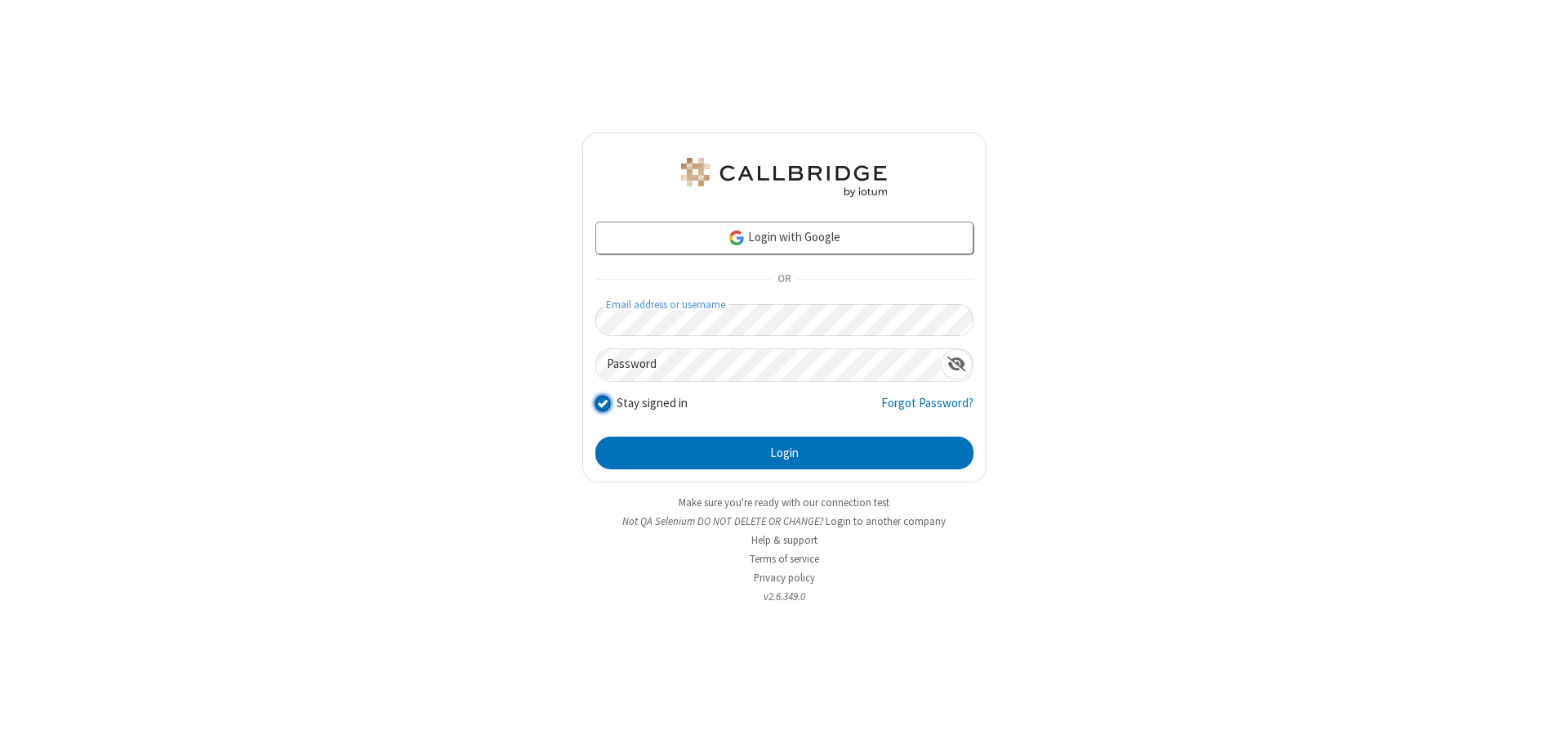
click at [602, 402] on input "Stay signed in" at bounding box center [603, 403] width 16 height 17
checkbox input "false"
click at [784, 453] on button "Login" at bounding box center [784, 453] width 378 height 33
click at [602, 402] on input "Stay signed in" at bounding box center [603, 403] width 16 height 17
checkbox input "false"
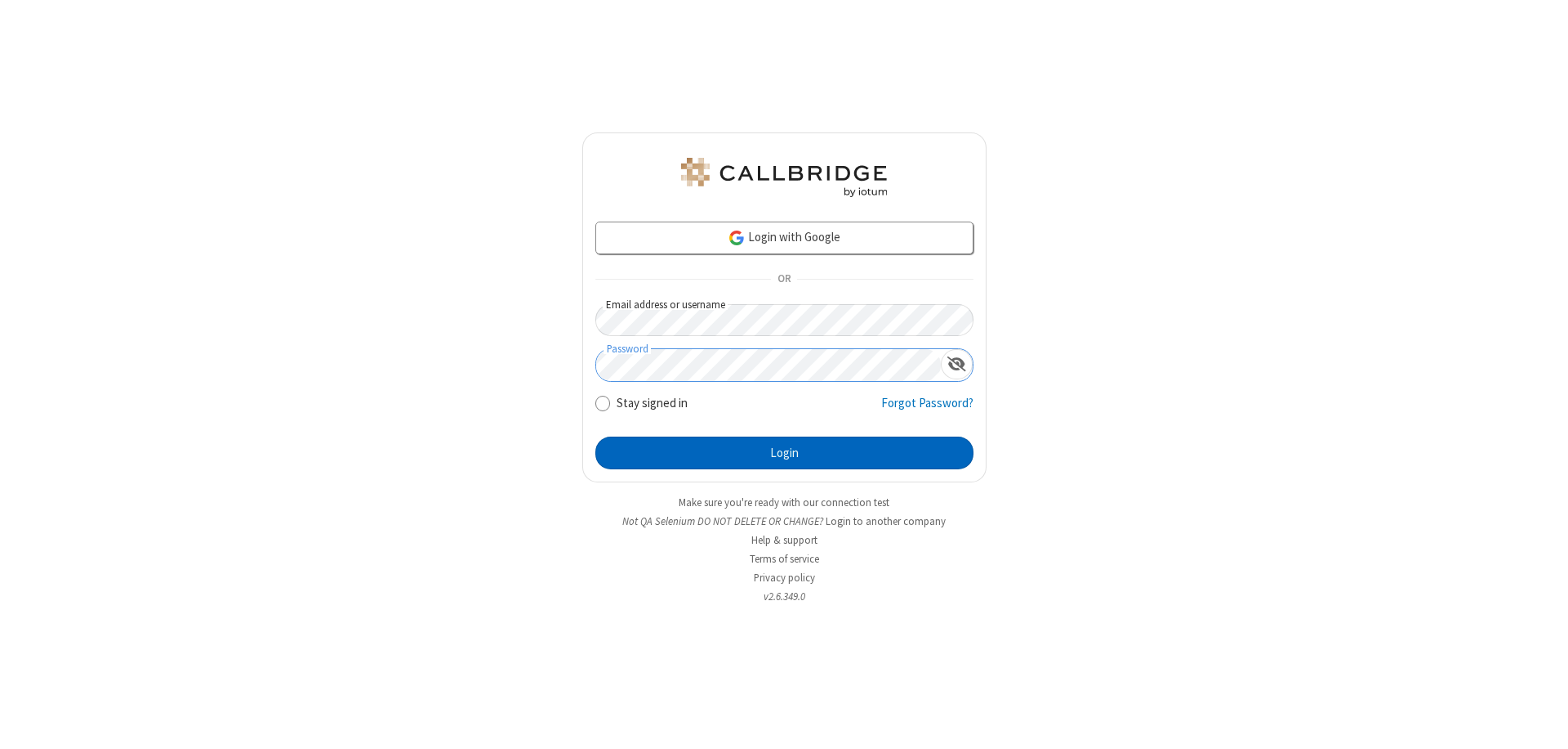
click at [784, 453] on button "Login" at bounding box center [784, 453] width 378 height 33
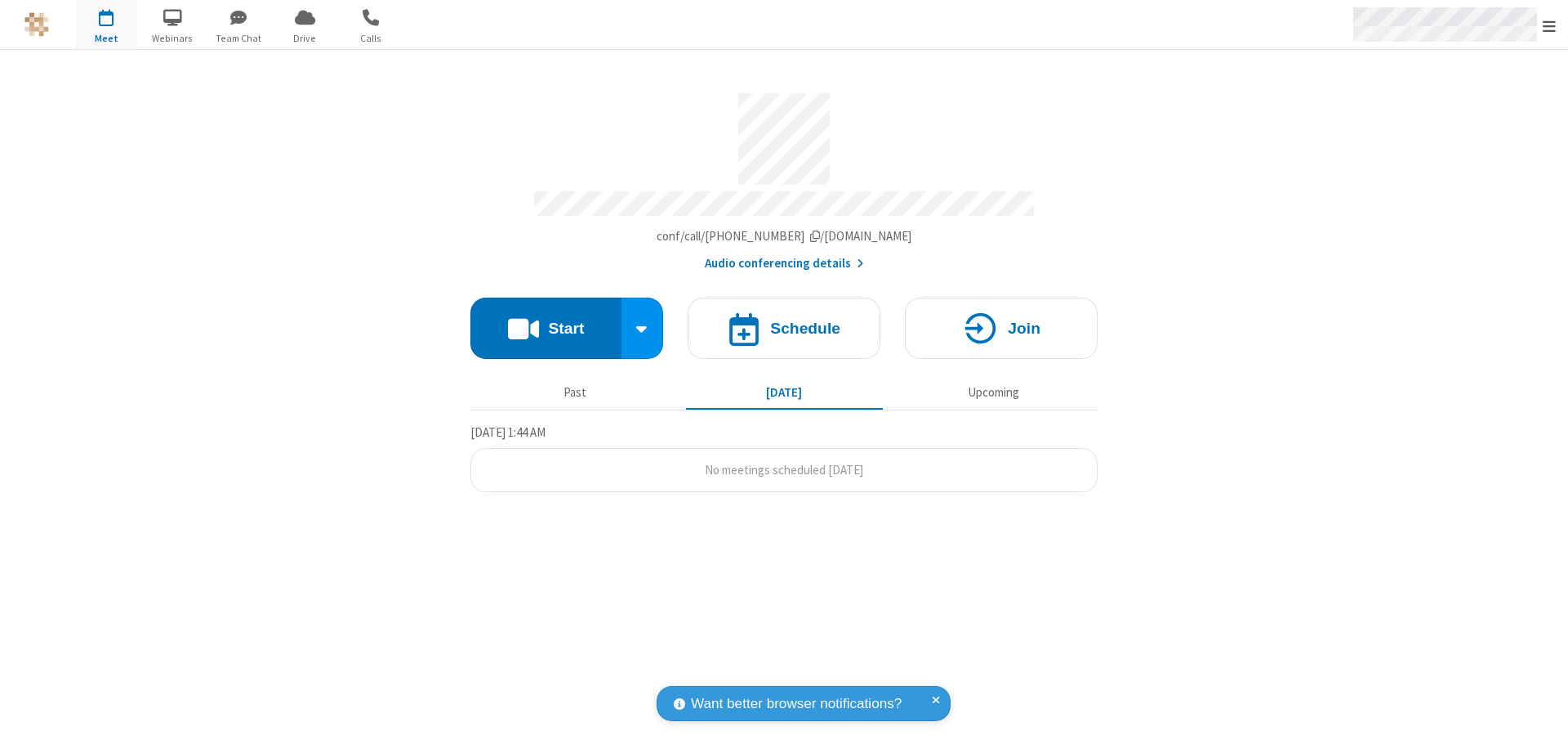
click at [1550, 25] on span "Open menu" at bounding box center [1550, 26] width 13 height 16
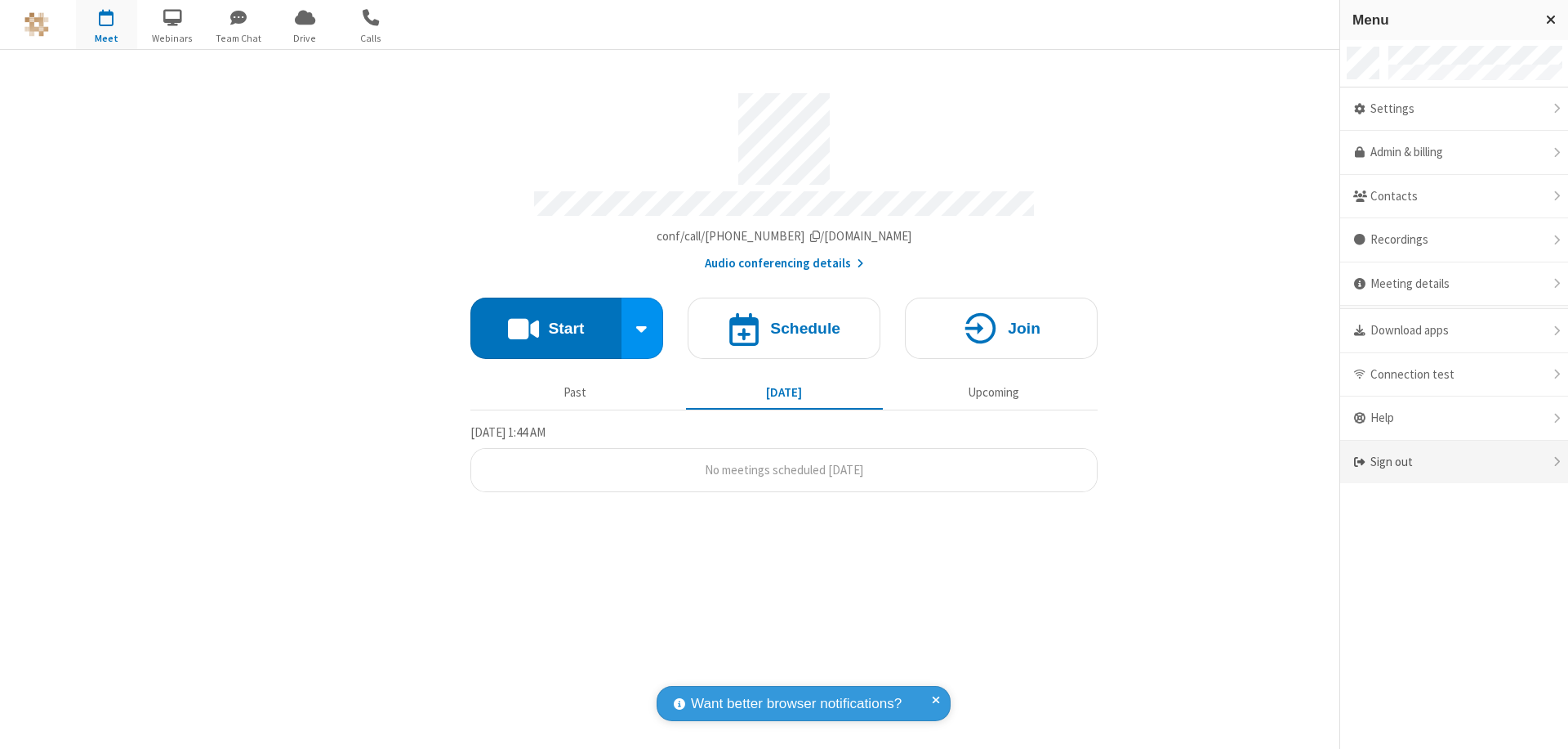
click at [1454, 462] on div "Sign out" at bounding box center [1454, 462] width 228 height 44
